Goal: Check status

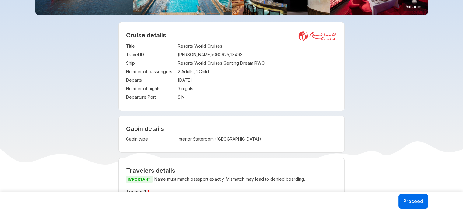
scroll to position [30, 0]
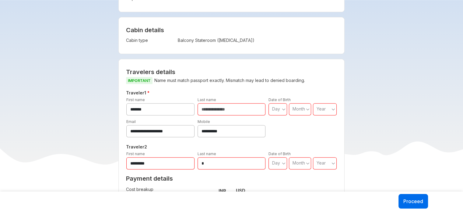
scroll to position [182, 0]
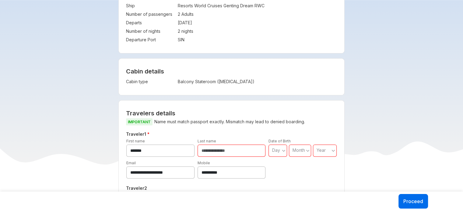
scroll to position [91, 0]
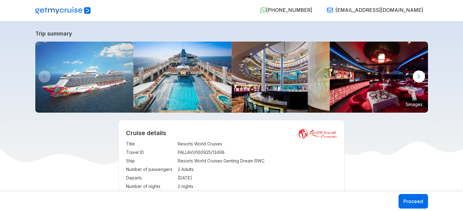
drag, startPoint x: 4, startPoint y: 80, endPoint x: 21, endPoint y: 68, distance: 21.1
click at [415, 76] on div at bounding box center [418, 77] width 12 height 12
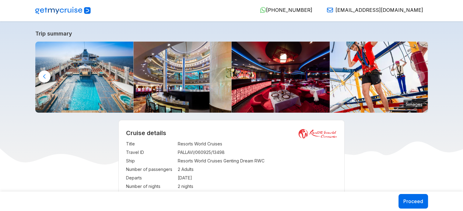
click at [415, 76] on img at bounding box center [378, 77] width 98 height 71
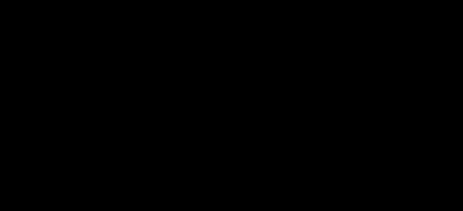
click at [415, 76] on picture at bounding box center [231, 112] width 463 height 197
